Goal: Use online tool/utility: Use online tool/utility

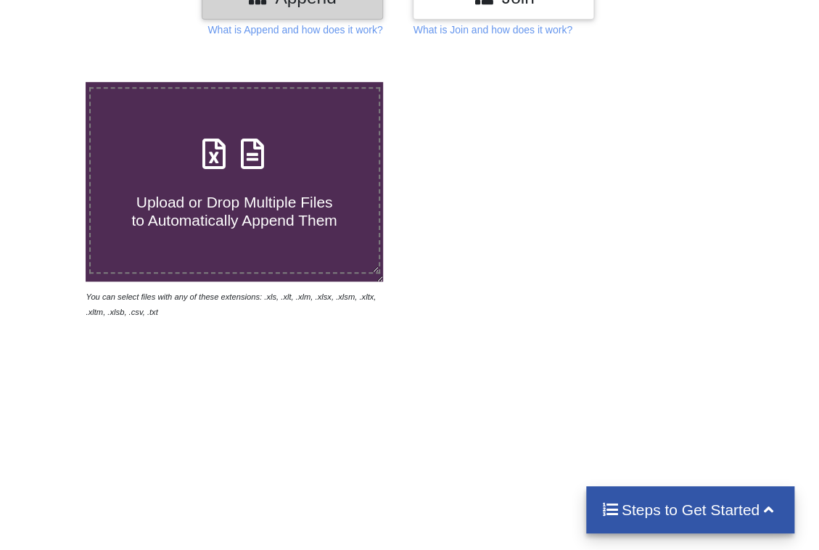
scroll to position [218, 0]
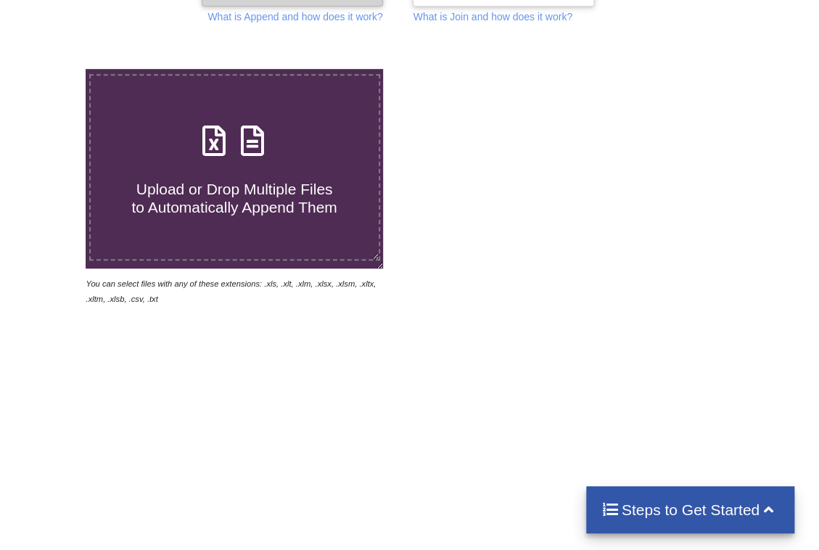
click at [263, 186] on span "Upload or Drop Multiple Files to Automatically Append Them" at bounding box center [233, 198] width 205 height 35
click at [52, 69] on input "Upload or Drop Multiple Files to Automatically Append Them" at bounding box center [52, 69] width 0 height 0
type input "C:\fakepath\bhavsanklak.xlsx"
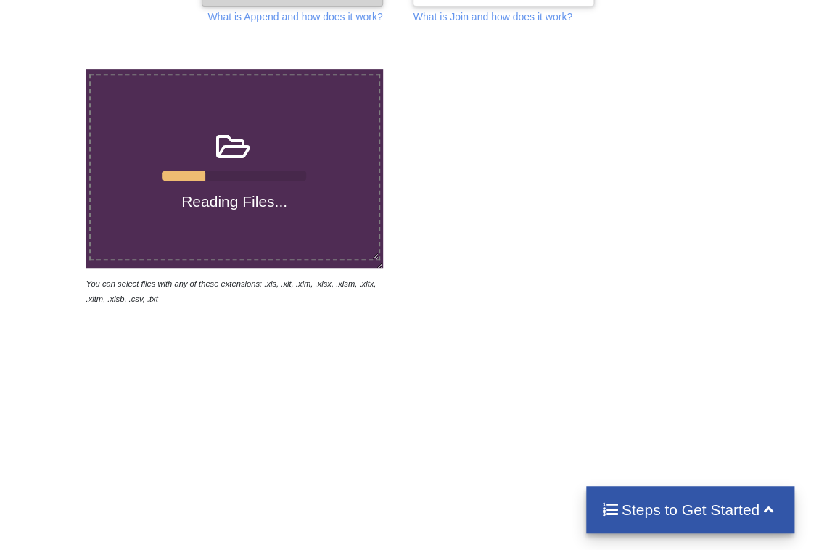
click at [718, 530] on div "Steps to Get Started" at bounding box center [690, 509] width 208 height 47
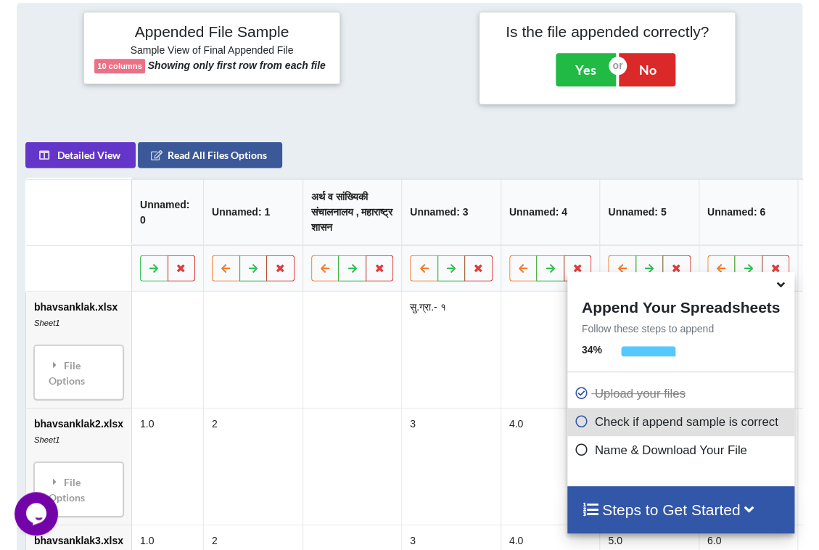
scroll to position [568, 0]
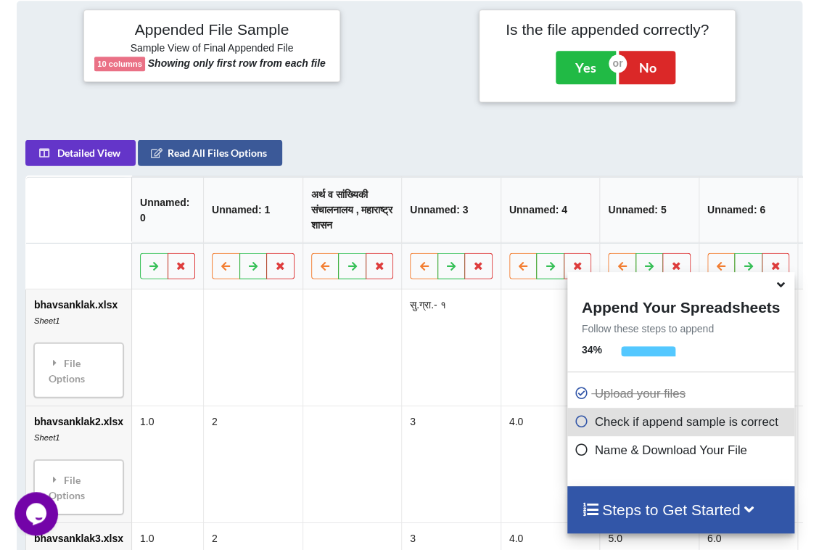
click at [779, 289] on icon at bounding box center [780, 282] width 15 height 13
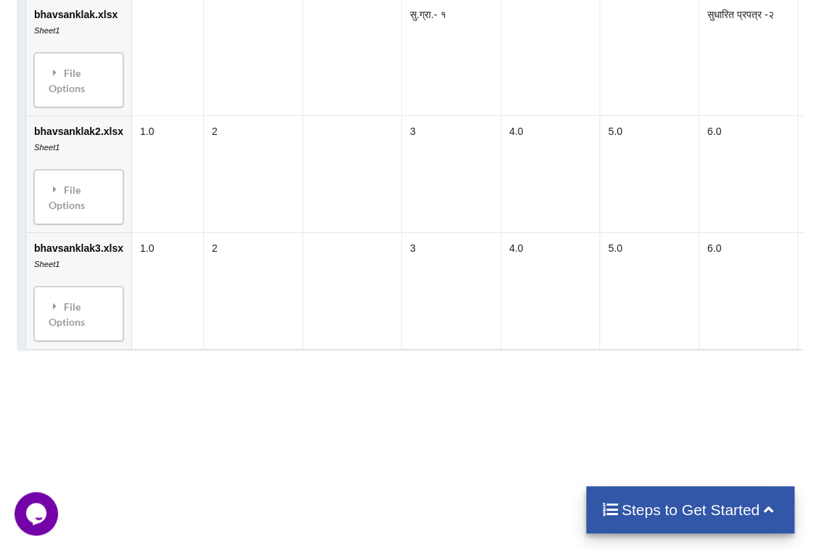
scroll to position [496, 0]
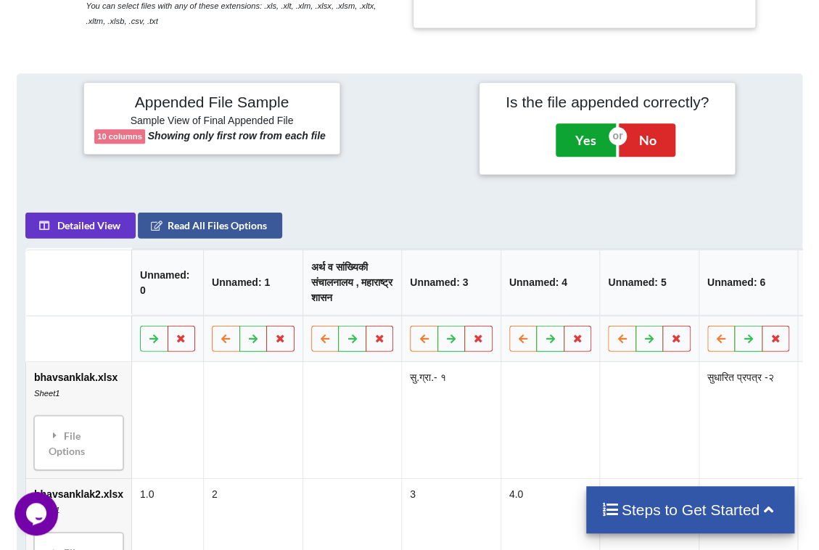
click at [562, 135] on button "Yes" at bounding box center [586, 139] width 60 height 33
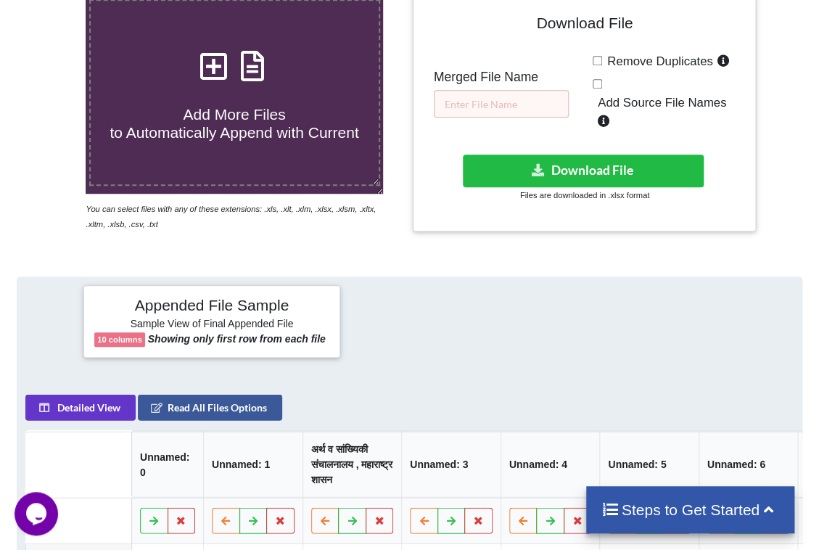
scroll to position [286, 0]
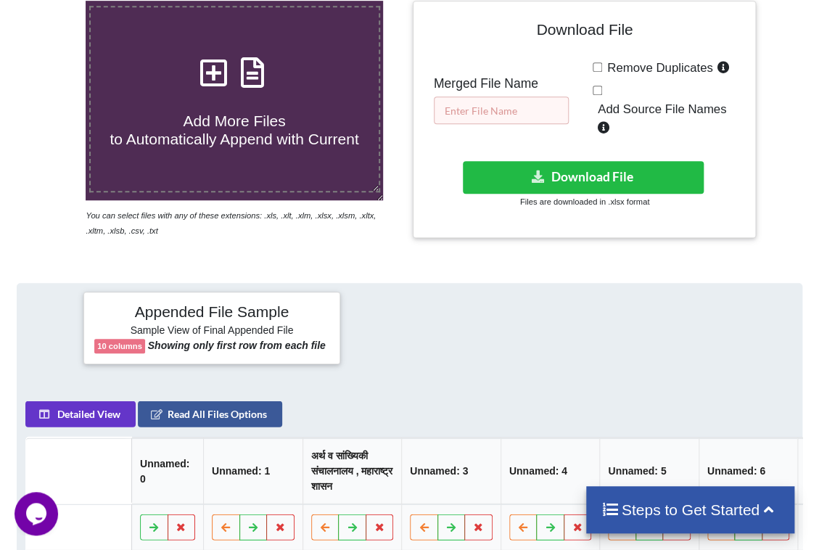
click at [516, 107] on input "text" at bounding box center [501, 110] width 135 height 28
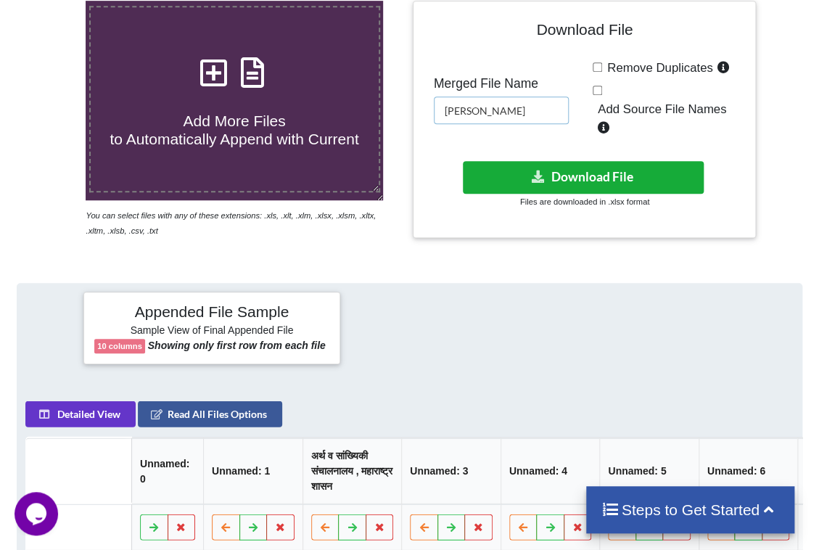
type input "[PERSON_NAME]"
click at [587, 161] on button "Download File" at bounding box center [583, 177] width 241 height 33
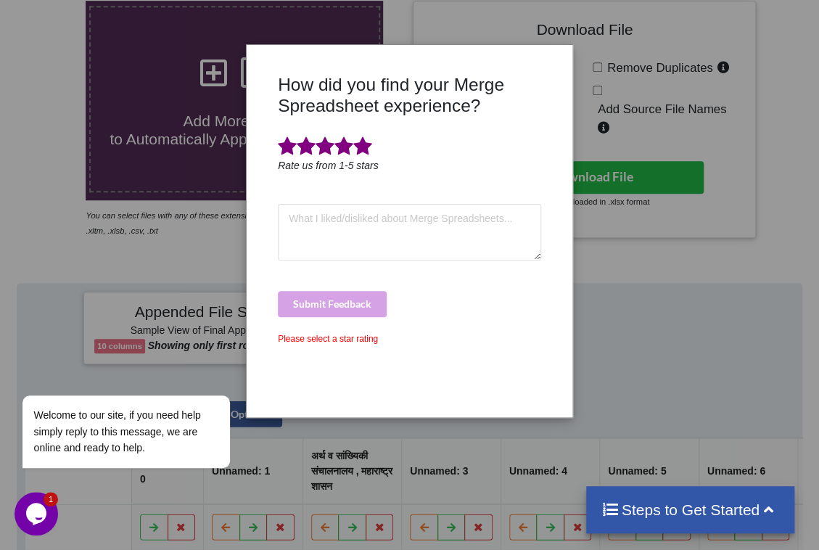
click at [364, 148] on span at bounding box center [362, 146] width 19 height 20
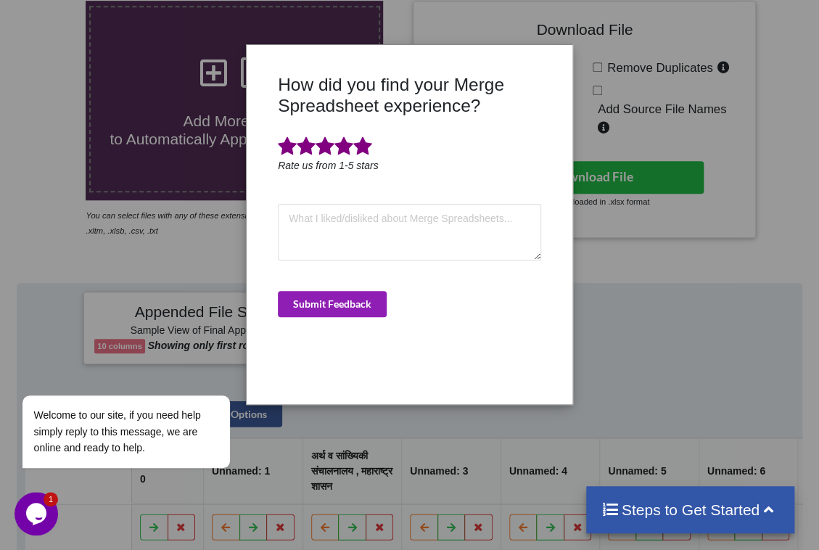
click at [356, 293] on button "Submit Feedback" at bounding box center [332, 304] width 109 height 26
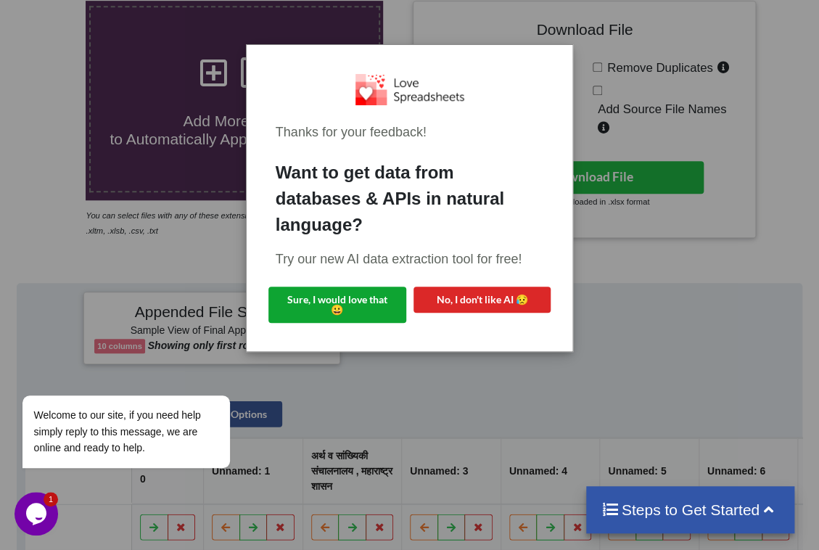
click at [371, 312] on button "Sure, I would love that 😀" at bounding box center [337, 305] width 138 height 36
click at [588, 68] on div "Thanks for your feedback! Want to get data from databases & APIs in natural lan…" at bounding box center [409, 275] width 819 height 550
